Goal: Task Accomplishment & Management: Complete application form

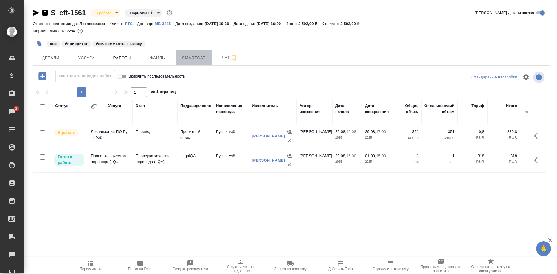
click at [187, 63] on button "Smartcat" at bounding box center [194, 57] width 36 height 15
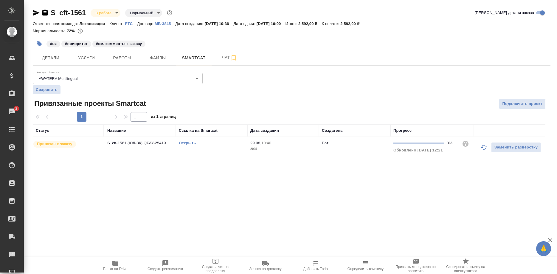
click at [481, 145] on icon "button" at bounding box center [483, 147] width 7 height 7
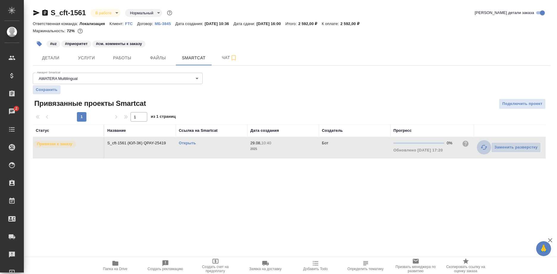
click at [480, 147] on button "button" at bounding box center [484, 147] width 14 height 14
click at [186, 142] on link "Открыть" at bounding box center [187, 143] width 17 height 4
click at [112, 59] on span "Работы" at bounding box center [122, 57] width 29 height 7
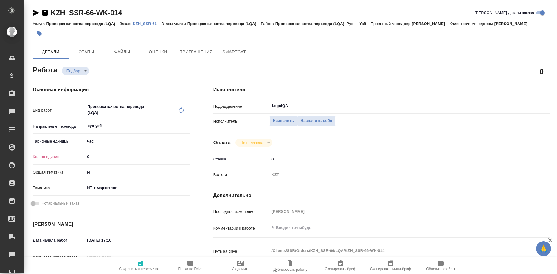
click at [147, 24] on p "KZH_SSR-66" at bounding box center [147, 23] width 29 height 4
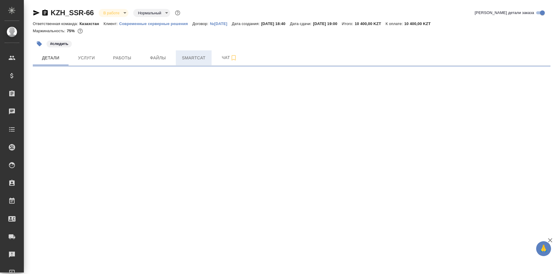
select select "RU"
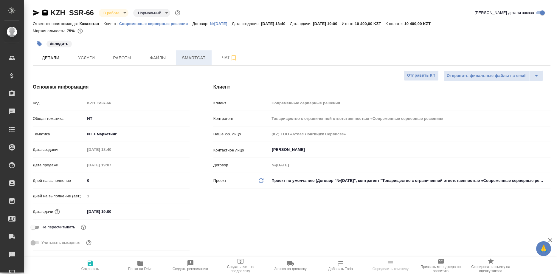
type textarea "x"
click at [196, 60] on span "Smartcat" at bounding box center [193, 57] width 29 height 7
type input "[PERSON_NAME]"
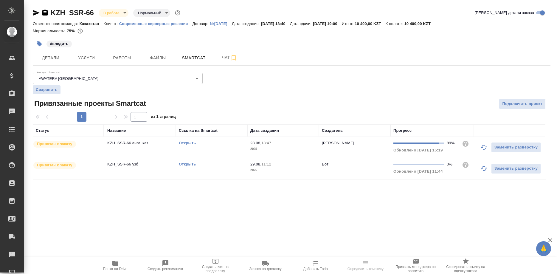
click at [185, 165] on link "Открыть" at bounding box center [187, 164] width 17 height 4
click at [188, 144] on link "Открыть" at bounding box center [187, 143] width 17 height 4
click at [480, 168] on button "button" at bounding box center [484, 168] width 14 height 14
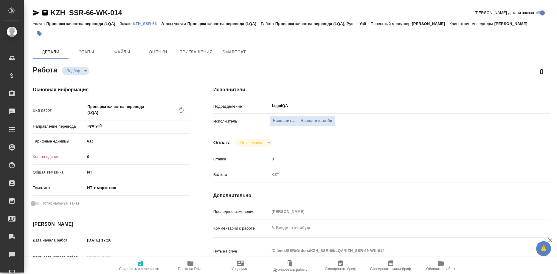
type textarea "x"
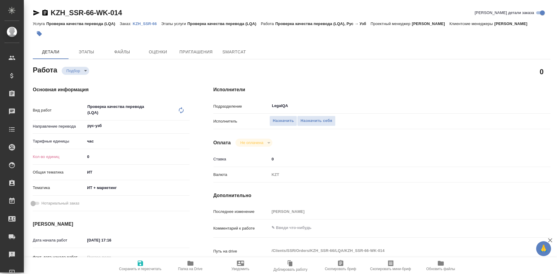
type textarea "x"
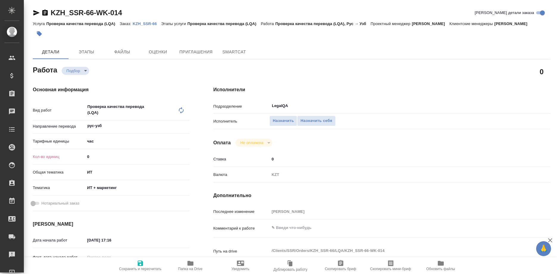
type textarea "x"
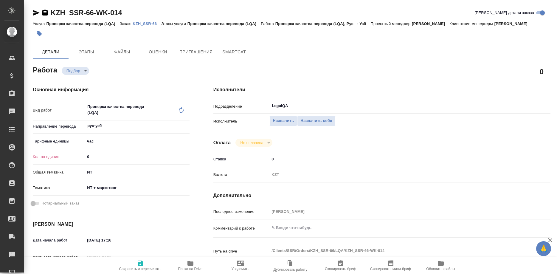
type textarea "x"
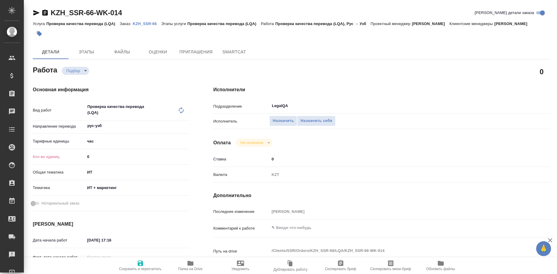
type textarea "x"
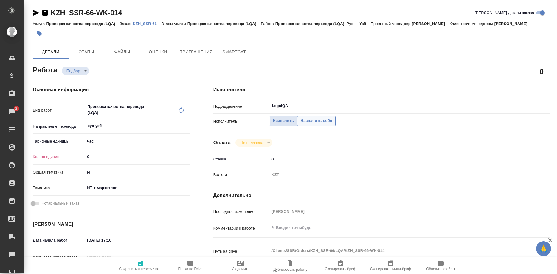
click at [310, 117] on span "Назначить себя" at bounding box center [316, 120] width 32 height 7
type textarea "x"
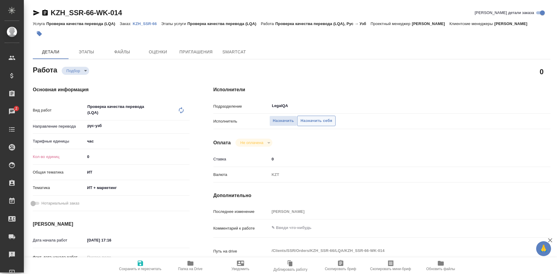
type textarea "x"
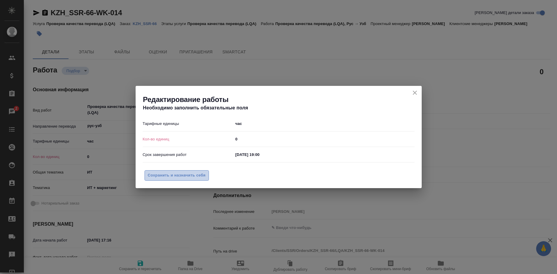
click at [190, 178] on span "Сохранить и назначить себя" at bounding box center [177, 175] width 58 height 7
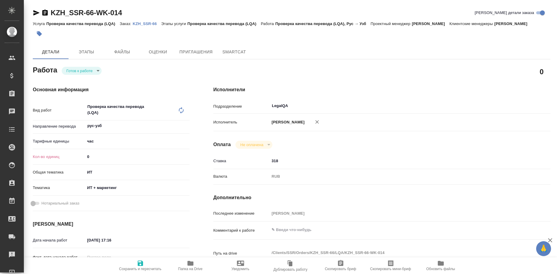
type textarea "x"
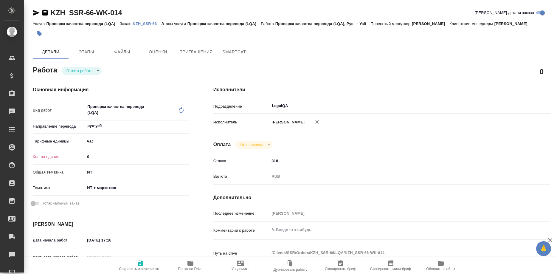
type textarea "x"
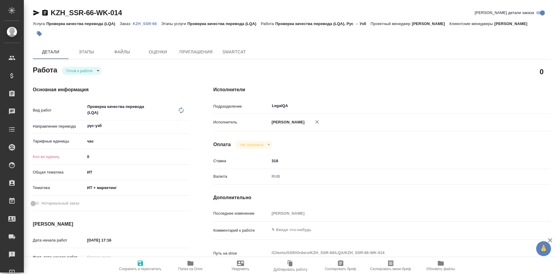
type textarea "x"
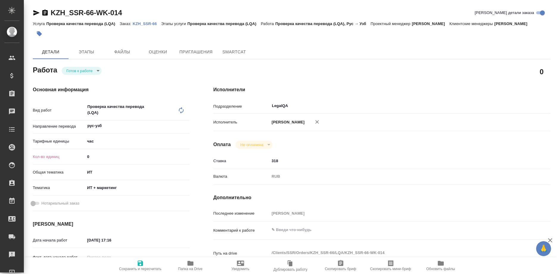
type textarea "x"
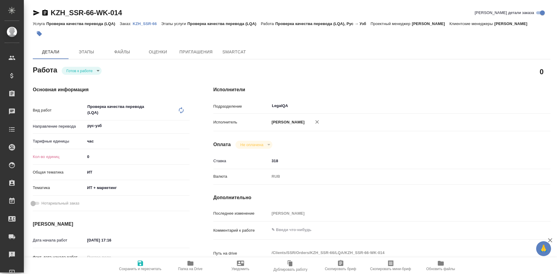
type textarea "x"
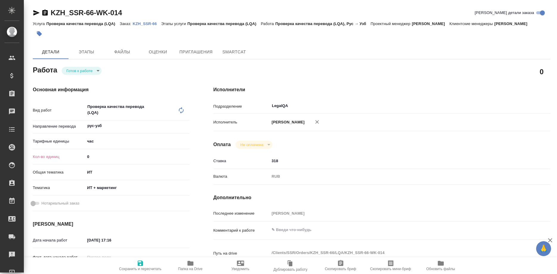
click at [106, 152] on input "0" at bounding box center [137, 156] width 104 height 9
type input "0.08"
type textarea "x"
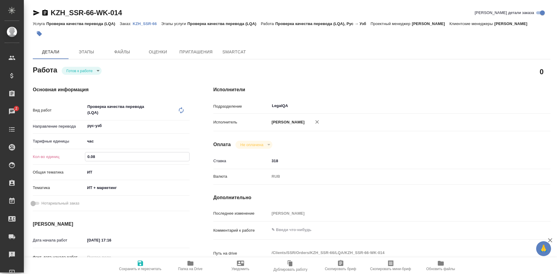
type textarea "x"
type input "0.08"
click at [139, 266] on icon "button" at bounding box center [140, 262] width 7 height 7
type textarea "x"
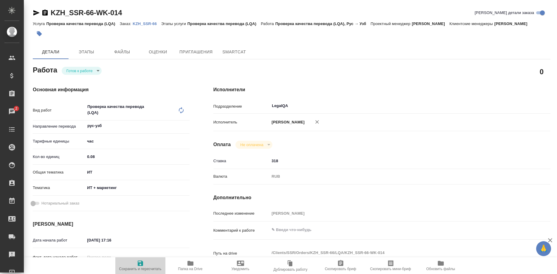
type textarea "x"
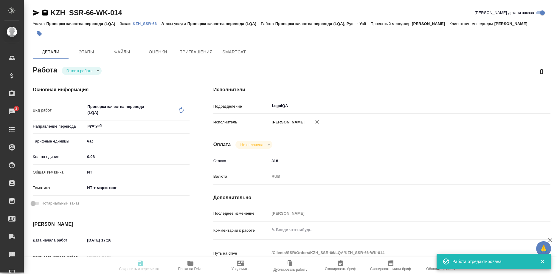
type textarea "x"
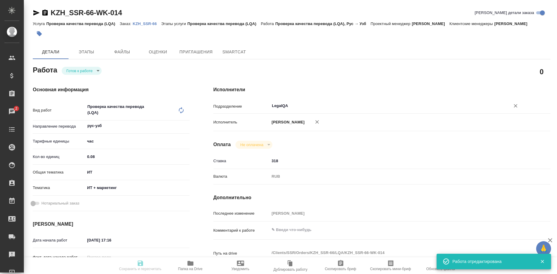
type textarea "x"
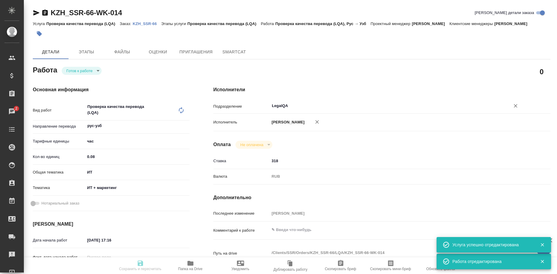
type input "readyForWork"
type textarea "Проверка качества перевода (LQA)"
type textarea "x"
type input "рус-узб"
type input "5a8b1489cc6b4906c91bfd93"
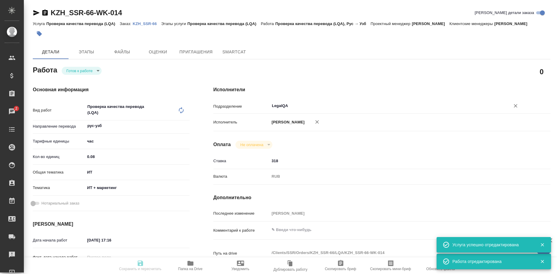
type input "0.08"
type input "it"
type input "5a8b8b956a9677013d343e51"
type input "29.08.2025 17:16"
type input "29.08.2025 19:00"
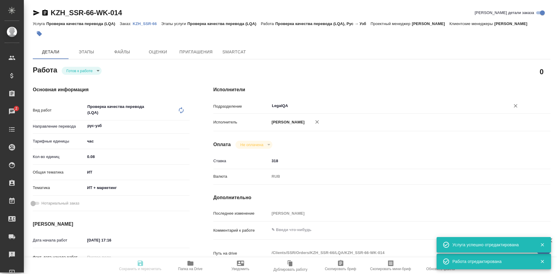
type input "29.08.2025 19:00"
type input "LegalQA"
type input "notPayed"
type input "318"
type input "RUB"
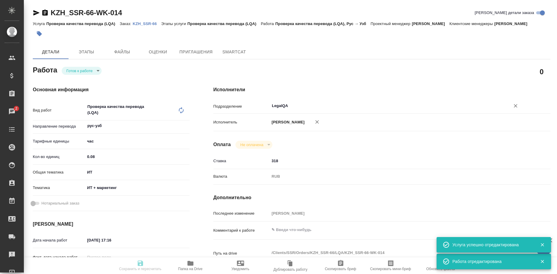
type input "[PERSON_NAME]"
type textarea "x"
type textarea "/Clients/SSR/Orders/KZH_SSR-66/LQA/KZH_SSR-66-WK-014"
type textarea "x"
type input "KZH_SSR-66"
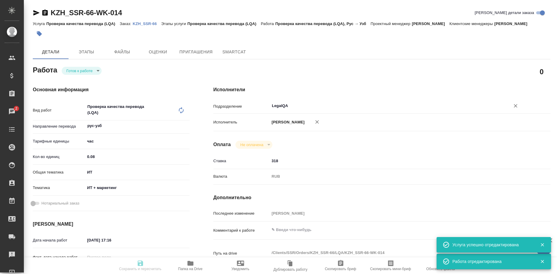
type input "Проверка качества перевода (LQA)"
type input "Асланукова Сати"
type input "/Clients/SSR/Orders/KZH_SSR-66"
type textarea "x"
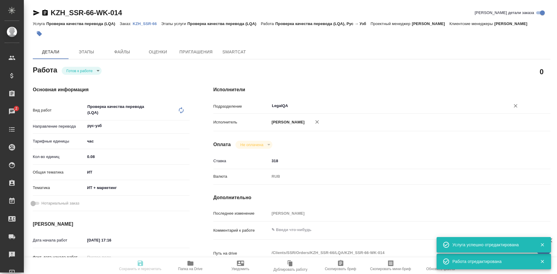
type textarea "прошу перевод вставить по ссылкам: 2 текста: https://docs.google.com/document/d…"
type textarea "x"
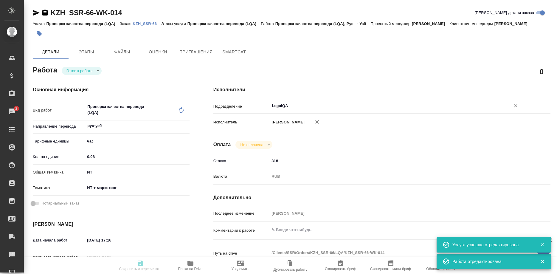
type textarea "x"
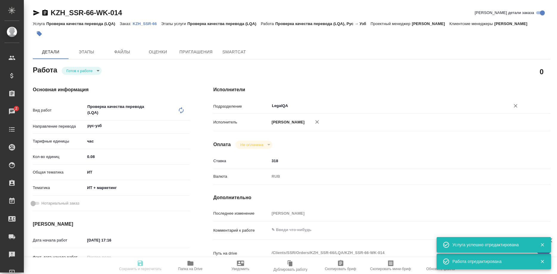
type textarea "x"
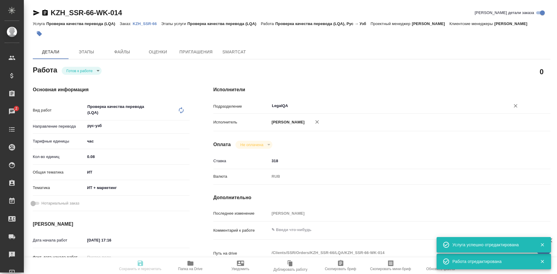
type textarea "x"
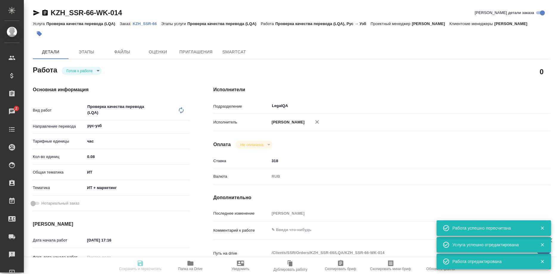
type input "readyForWork"
type textarea "Проверка качества перевода (LQA)"
type textarea "x"
type input "рус-узб"
type input "5a8b1489cc6b4906c91bfd93"
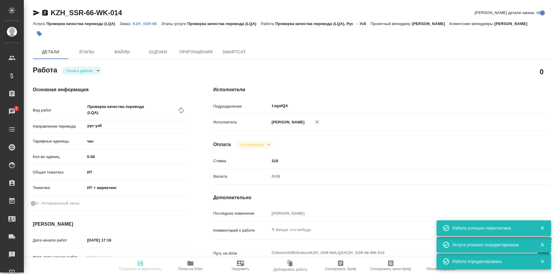
type input "0.08"
type input "it"
type input "5a8b8b956a9677013d343e51"
type input "29.08.2025 17:16"
type input "29.08.2025 19:00"
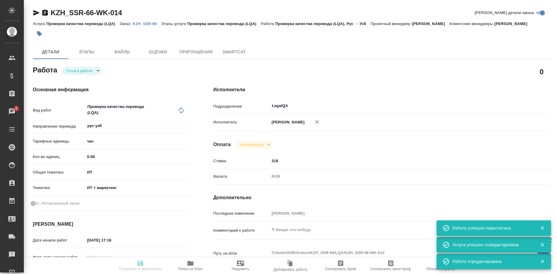
type input "29.08.2025 19:00"
type input "LegalQA"
type input "notPayed"
type input "318"
type input "RUB"
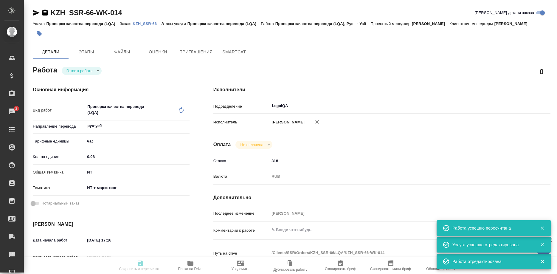
type input "[PERSON_NAME]"
type textarea "x"
type textarea "/Clients/SSR/Orders/KZH_SSR-66/LQA/KZH_SSR-66-WK-014"
type textarea "x"
type input "KZH_SSR-66"
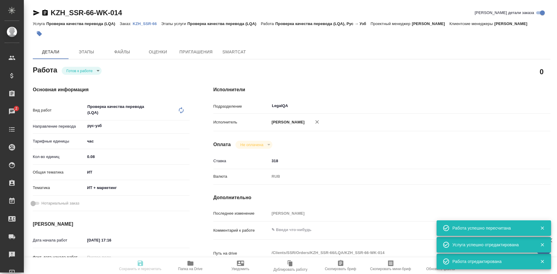
type input "Проверка качества перевода (LQA)"
type input "Асланукова Сати"
type input "/Clients/SSR/Orders/KZH_SSR-66"
type textarea "x"
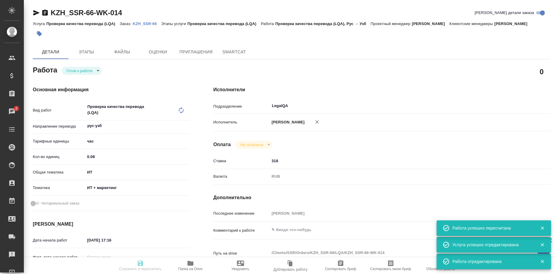
type textarea "прошу перевод вставить по ссылкам: 2 текста: https://docs.google.com/document/d…"
type textarea "x"
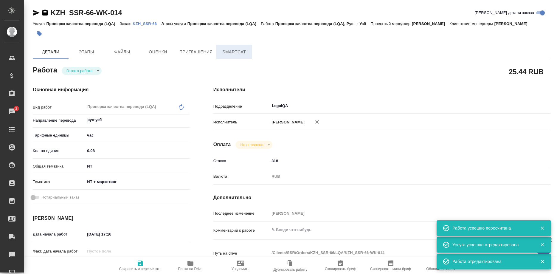
type textarea "x"
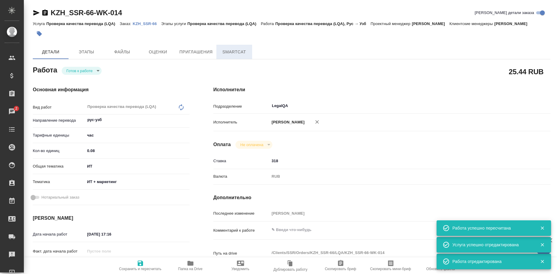
type textarea "x"
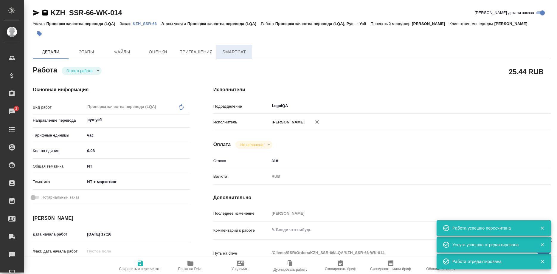
type textarea "x"
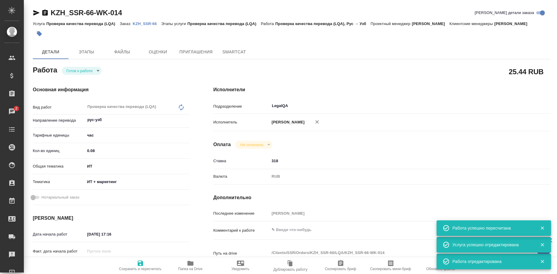
type textarea "x"
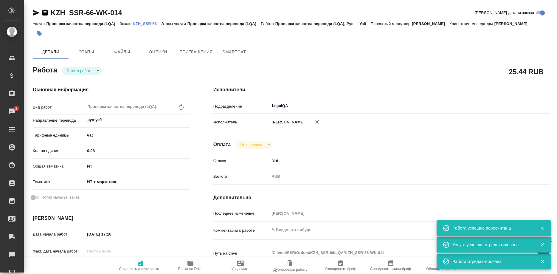
click at [89, 68] on body "🙏 .cls-1 fill:#fff; AWATERA Shirina Sabina Клиенты Спецификации Заказы 2 Чаты T…" at bounding box center [278, 137] width 557 height 274
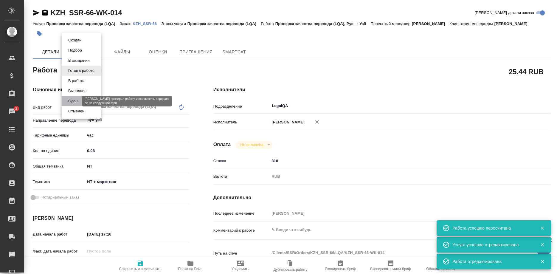
click at [76, 101] on button "Сдан" at bounding box center [72, 101] width 13 height 7
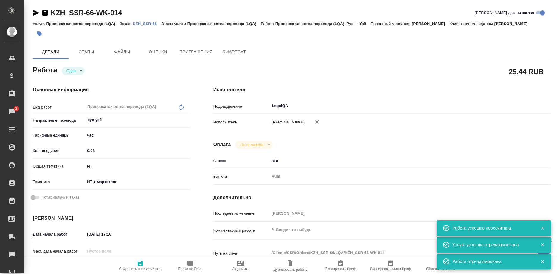
type textarea "x"
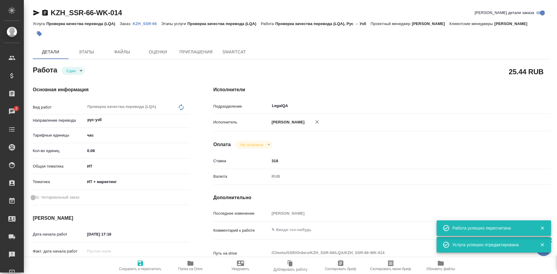
type textarea "x"
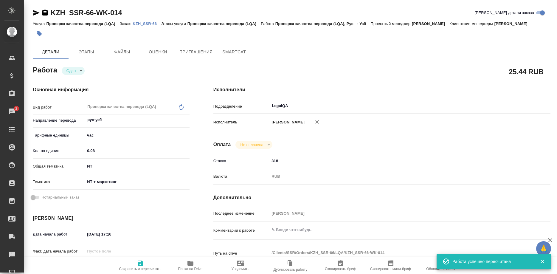
type textarea "x"
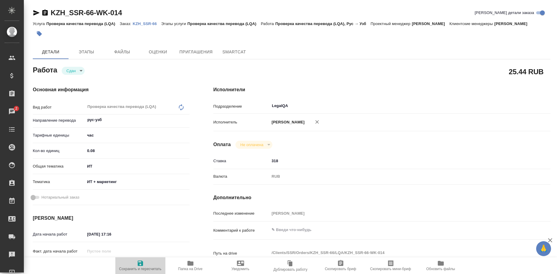
click at [145, 262] on span "Сохранить и пересчитать" at bounding box center [140, 264] width 43 height 11
type textarea "x"
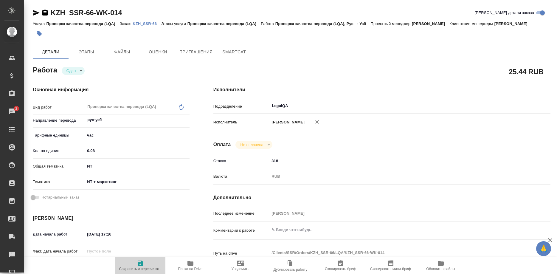
type textarea "x"
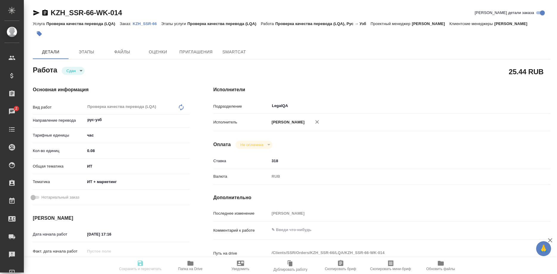
type textarea "x"
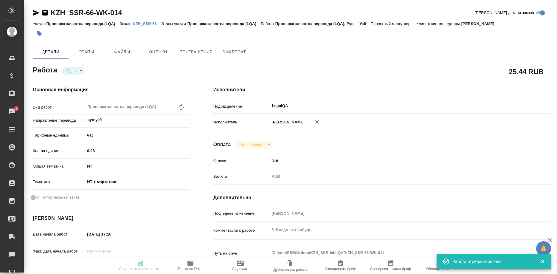
type input "closed"
type textarea "Проверка качества перевода (LQA)"
type textarea "x"
type input "рус-узб"
type input "5a8b1489cc6b4906c91bfd93"
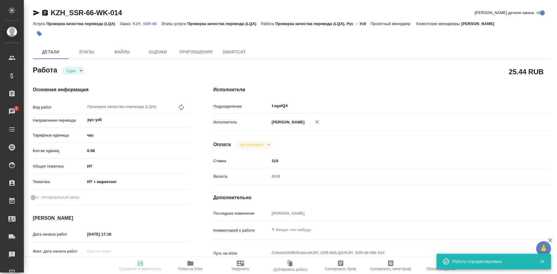
type input "0.08"
type input "it"
type input "5a8b8b956a9677013d343e51"
type input "29.08.2025 17:16"
type input "29.08.2025 19:00"
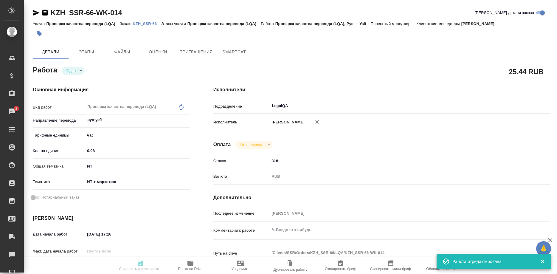
type input "29.08.2025 17:41"
type input "29.08.2025 19:00"
type input "LegalQA"
type input "notPayed"
type input "318"
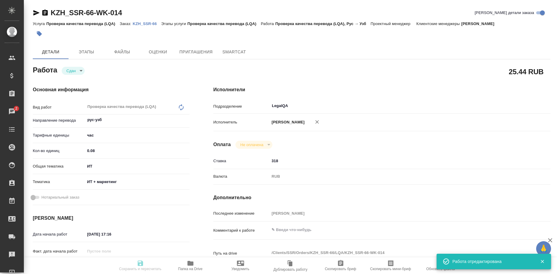
type input "RUB"
type input "[PERSON_NAME]"
type textarea "x"
type textarea "/Clients/SSR/Orders/KZH_SSR-66/LQA/KZH_SSR-66-WK-014"
type textarea "x"
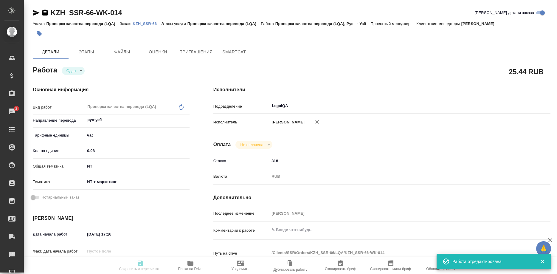
type input "KZH_SSR-66"
type input "Проверка качества перевода (LQA)"
type input "Асланукова Сати"
type input "/Clients/SSR/Orders/KZH_SSR-66"
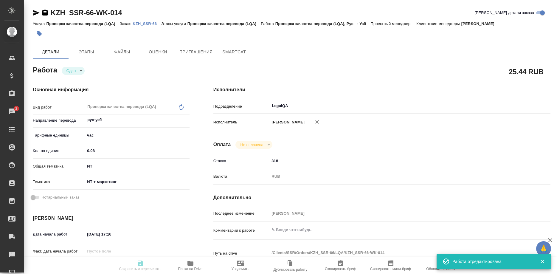
type textarea "x"
type textarea "прошу перевод вставить по ссылкам: 2 текста: https://docs.google.com/document/d…"
type textarea "x"
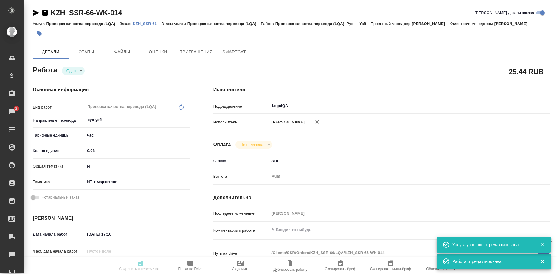
type textarea "x"
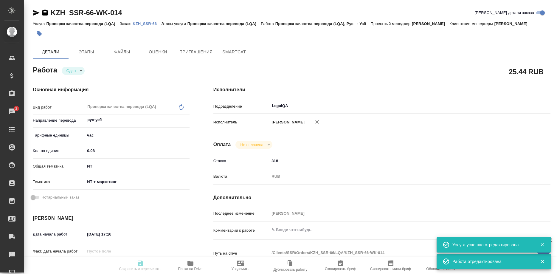
type textarea "x"
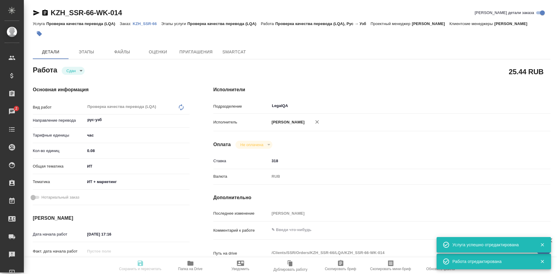
type textarea "x"
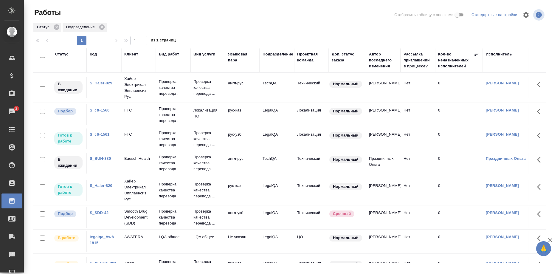
click at [104, 184] on link "S_Haier-820" at bounding box center [101, 185] width 23 height 4
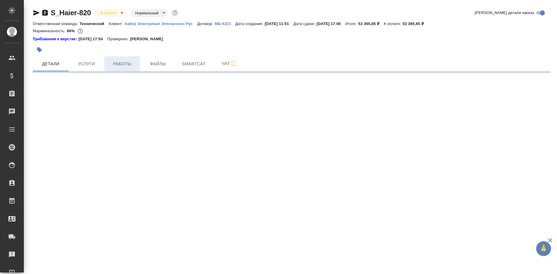
click at [119, 65] on span "Работы" at bounding box center [122, 63] width 29 height 7
select select "RU"
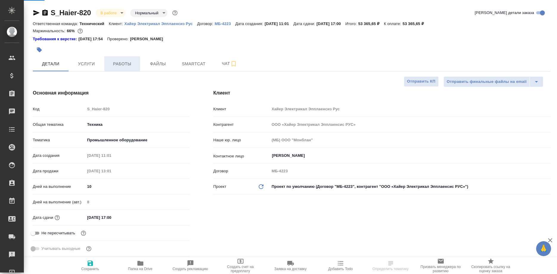
type textarea "x"
